Goal: Communication & Community: Answer question/provide support

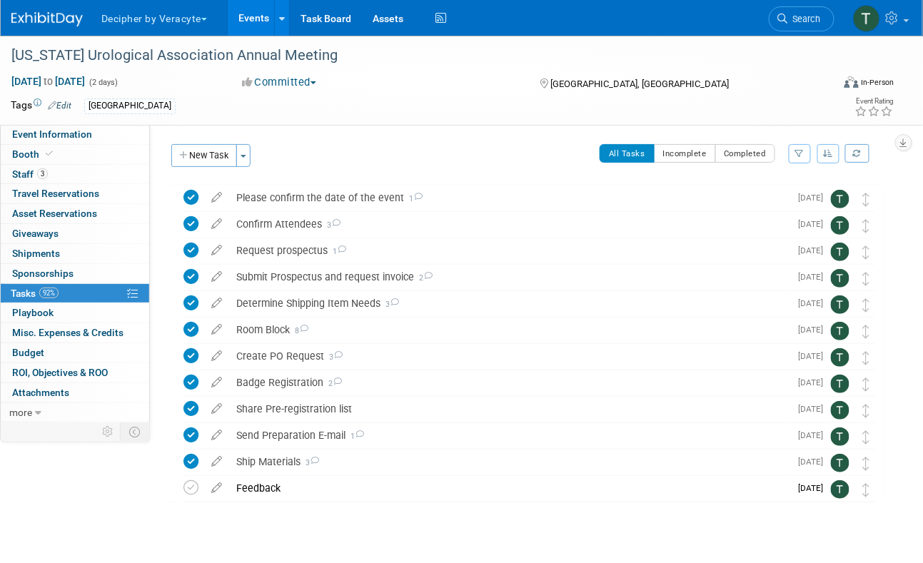
click at [238, 29] on link "Events" at bounding box center [254, 18] width 52 height 36
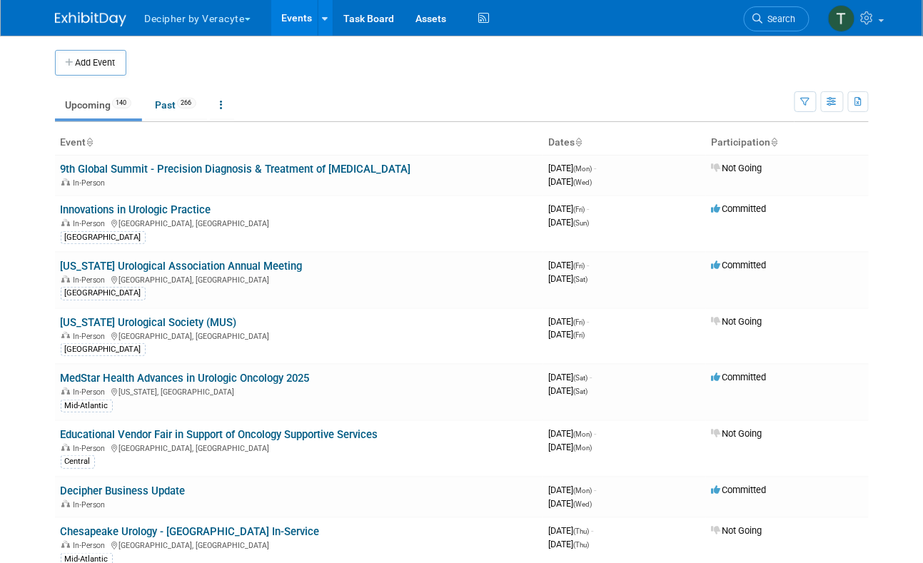
scroll to position [5034, 0]
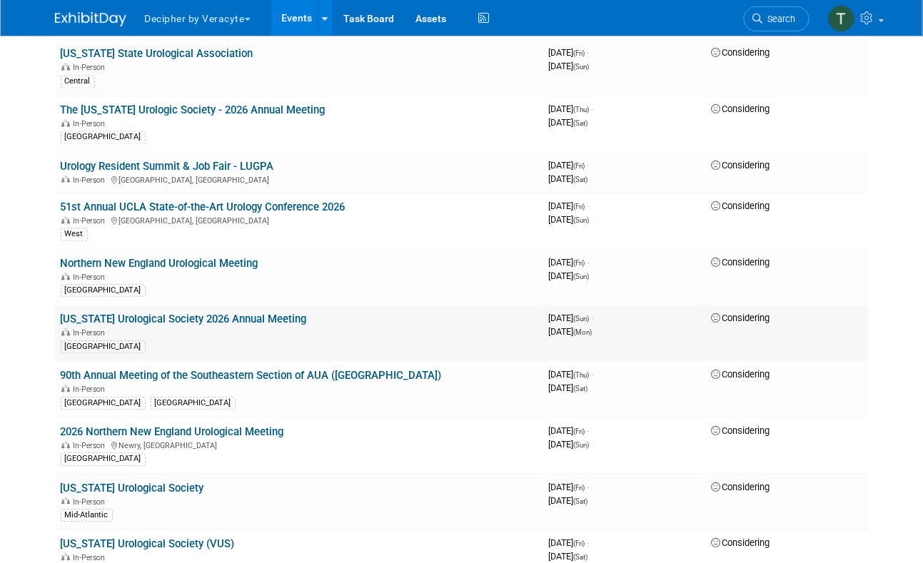
click at [253, 313] on link "Wisconsin Urological Society 2026 Annual Meeting" at bounding box center [184, 319] width 246 height 13
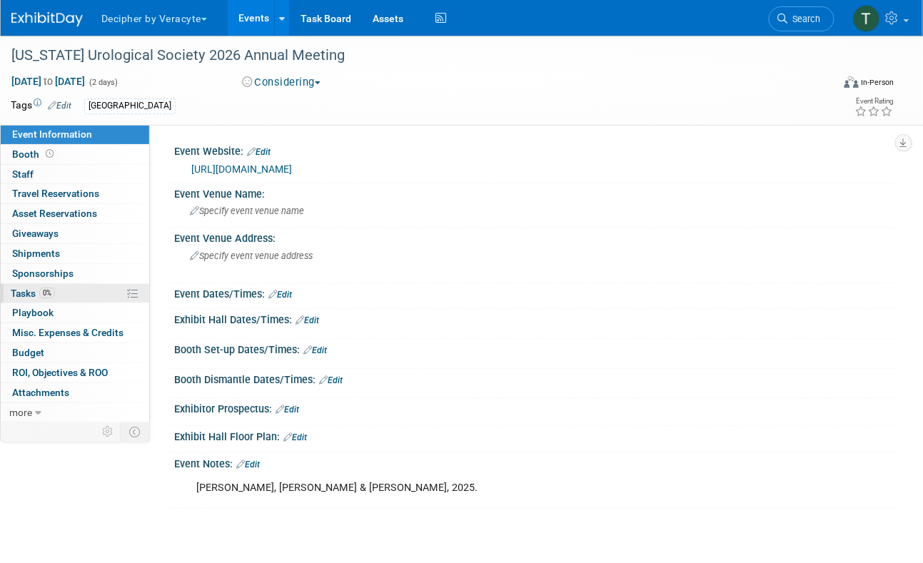
click at [94, 292] on link "0% Tasks 0%" at bounding box center [75, 293] width 148 height 19
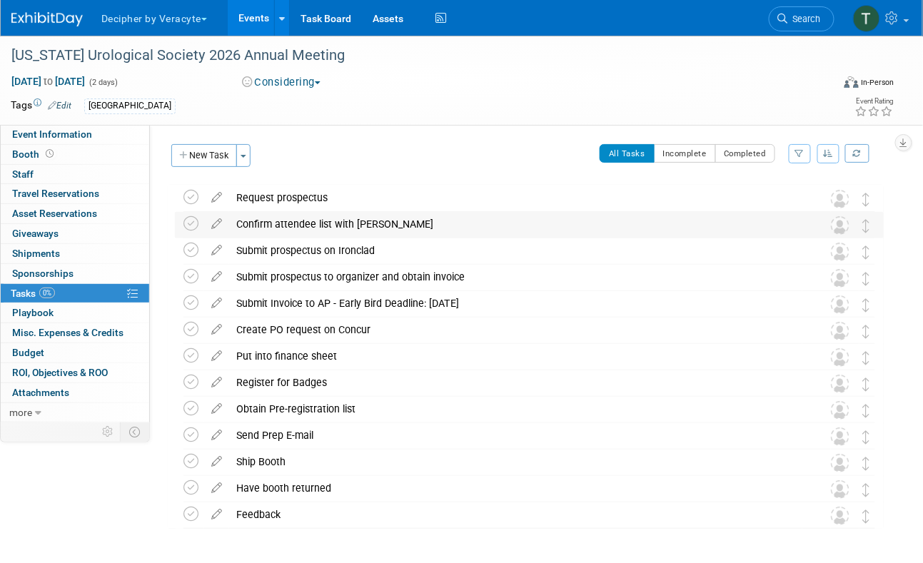
click at [308, 229] on div "Confirm attendee list with Andy" at bounding box center [515, 224] width 573 height 24
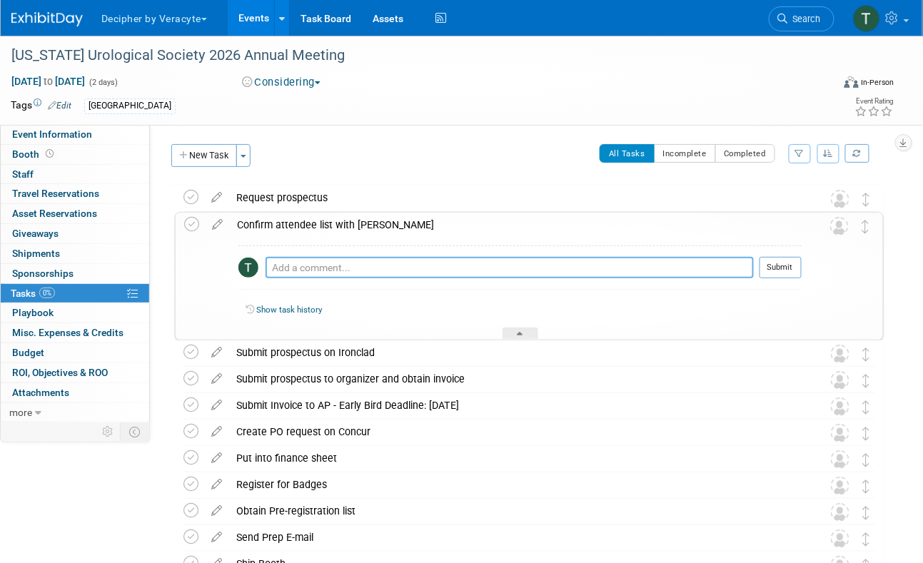
click at [309, 273] on textarea at bounding box center [510, 267] width 488 height 21
type textarea "Cliff is available."
click at [787, 265] on button "Submit" at bounding box center [781, 267] width 42 height 21
